Goal: Find specific page/section: Find specific page/section

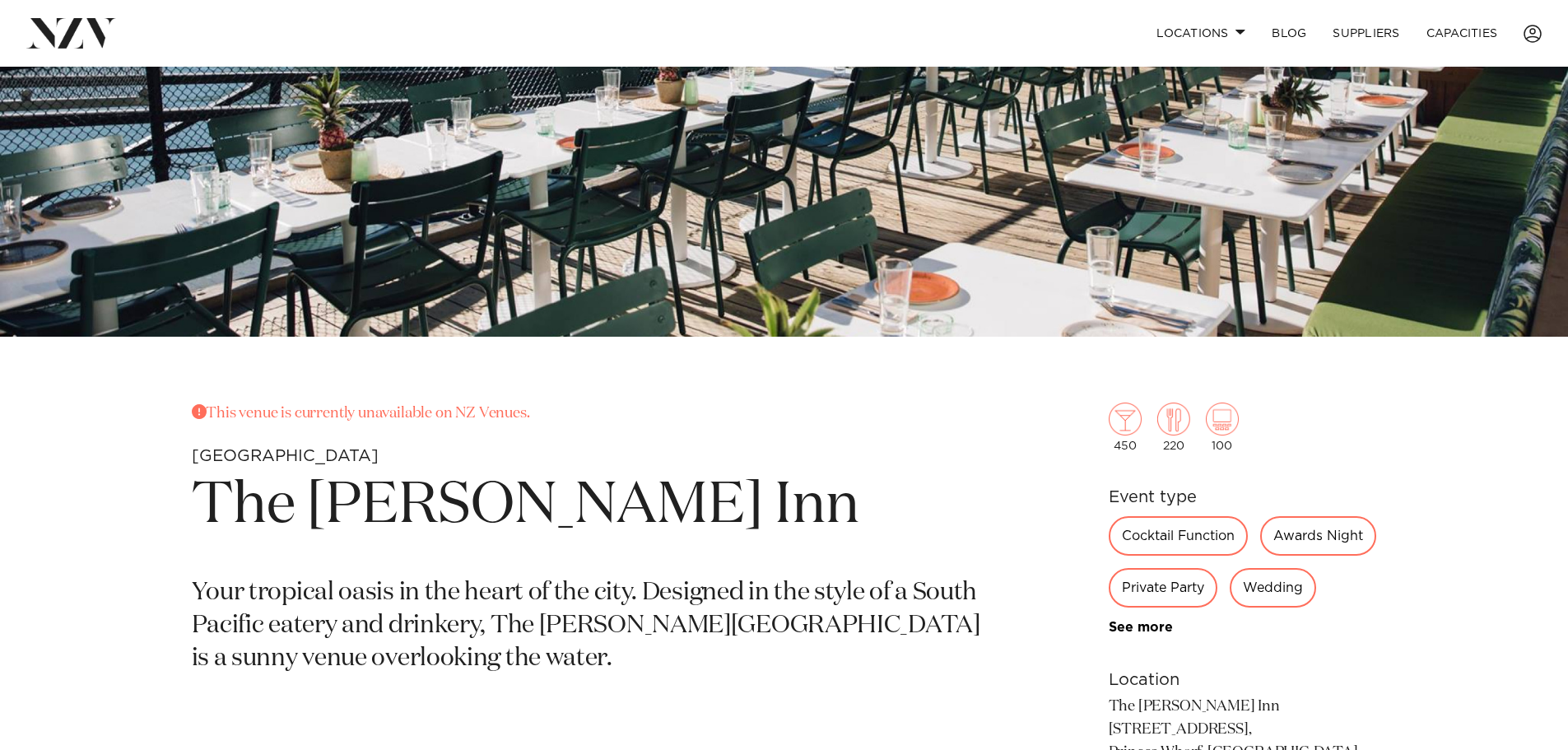
scroll to position [494, 0]
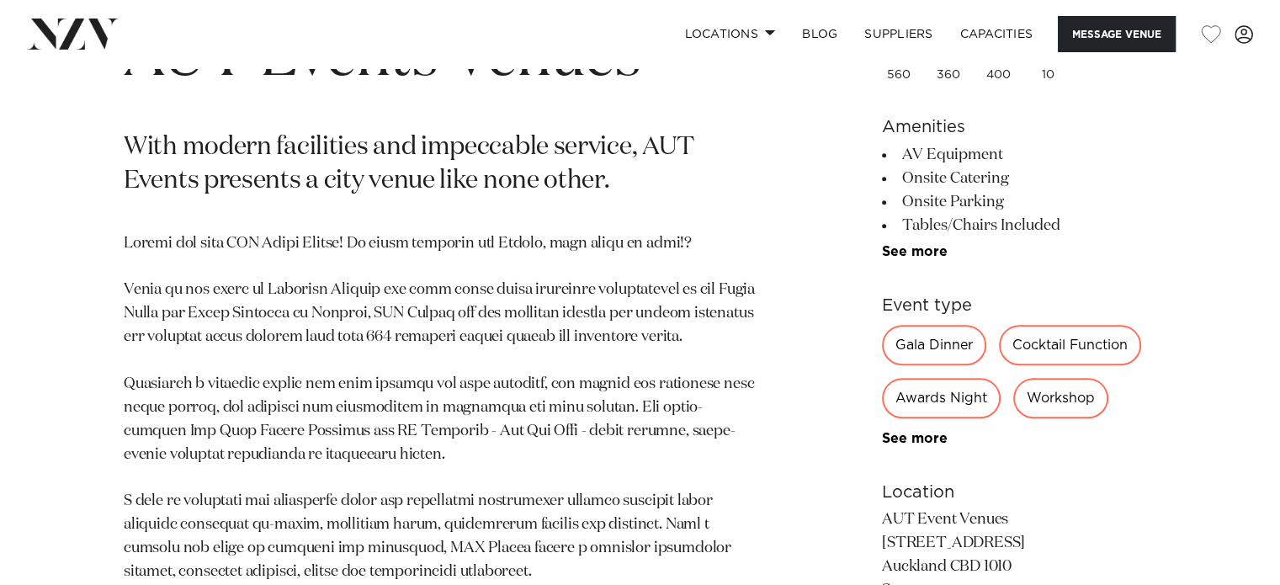
scroll to position [841, 0]
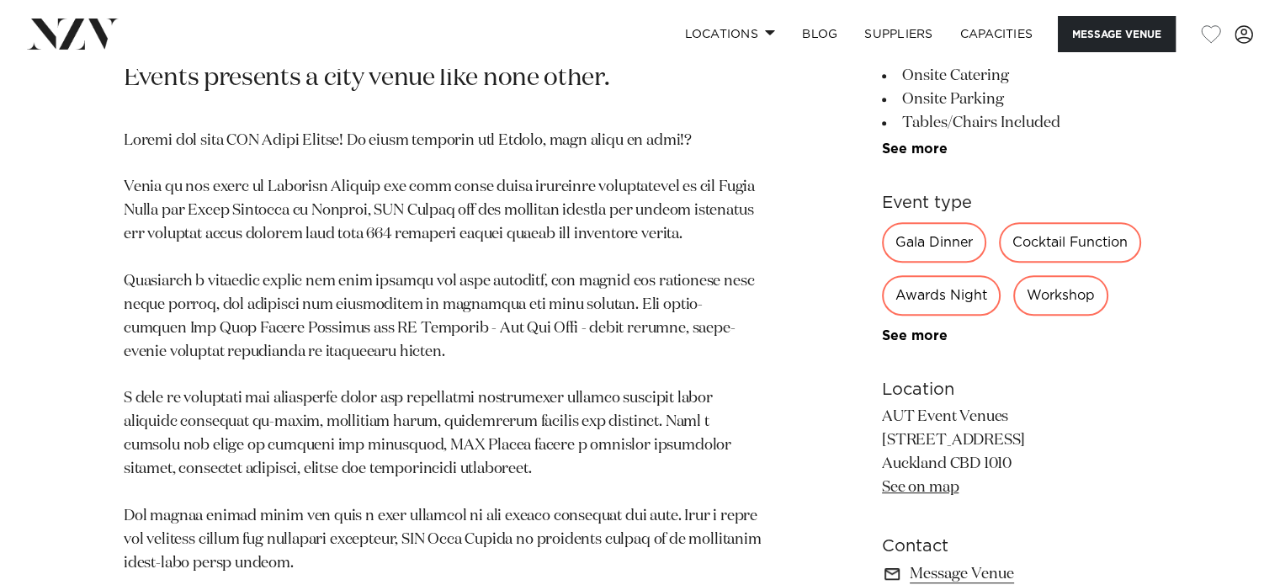
click at [1058, 248] on div "Cocktail Function" at bounding box center [1070, 242] width 142 height 40
click at [1117, 238] on div "Cocktail Function" at bounding box center [1070, 242] width 142 height 40
click at [1117, 237] on div "Cocktail Function" at bounding box center [1070, 242] width 142 height 40
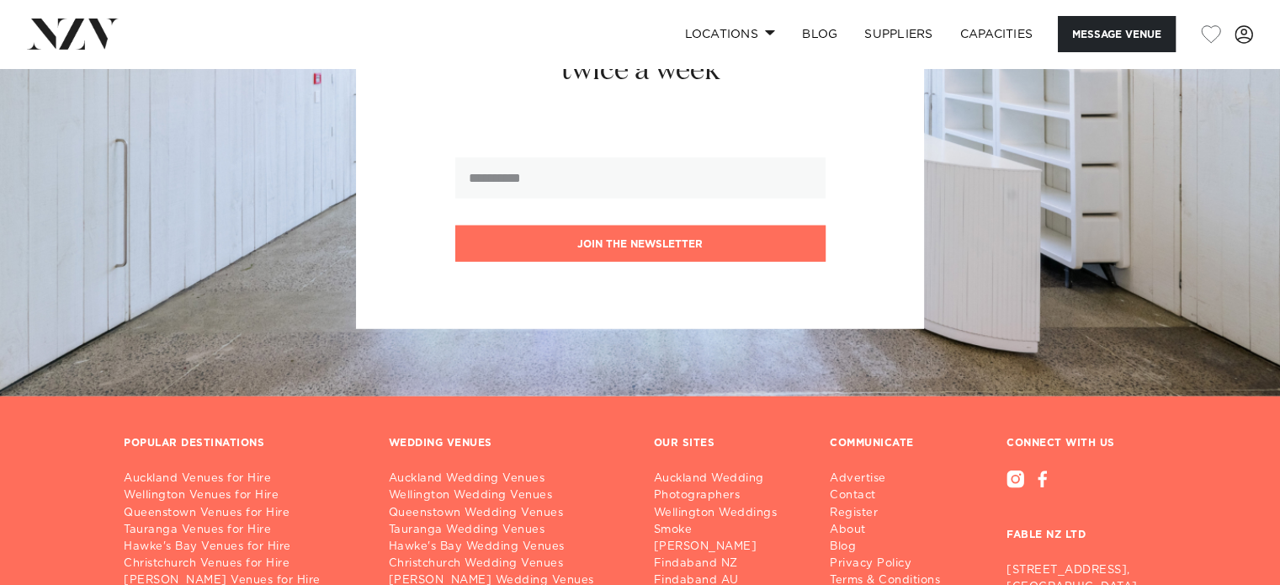
scroll to position [4753, 0]
